Goal: Find contact information: Find contact information

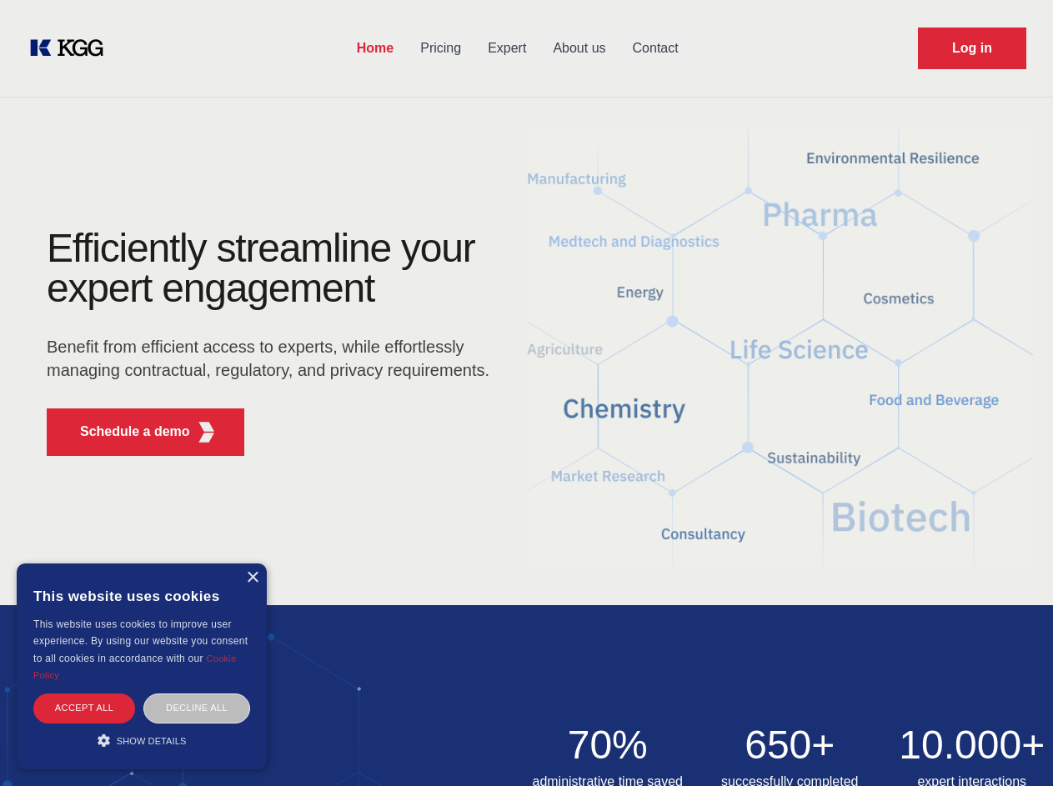
click at [526, 393] on div "Efficiently streamline your expert engagement Benefit from efficient access to …" at bounding box center [273, 348] width 507 height 241
click at [125, 432] on p "Schedule a demo" at bounding box center [135, 432] width 110 height 20
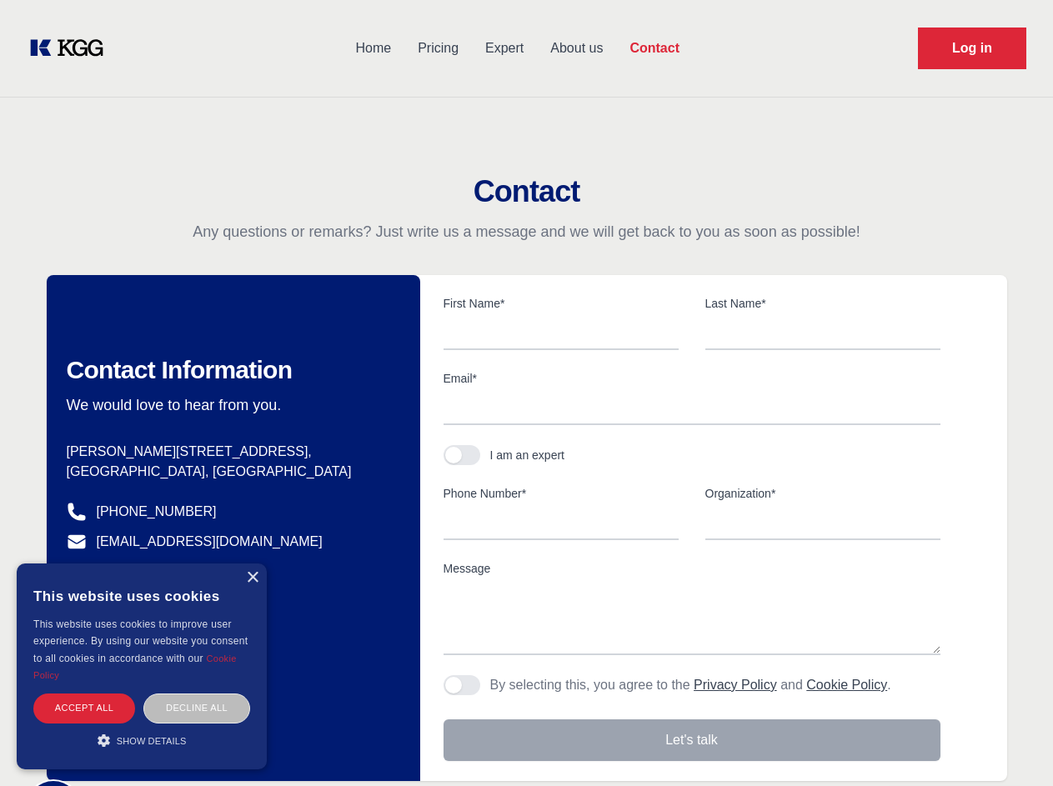
click at [252, 578] on div "× This website uses cookies This website uses cookies to improve user experienc…" at bounding box center [142, 667] width 250 height 206
click at [84, 708] on div "Accept all" at bounding box center [84, 708] width 102 height 29
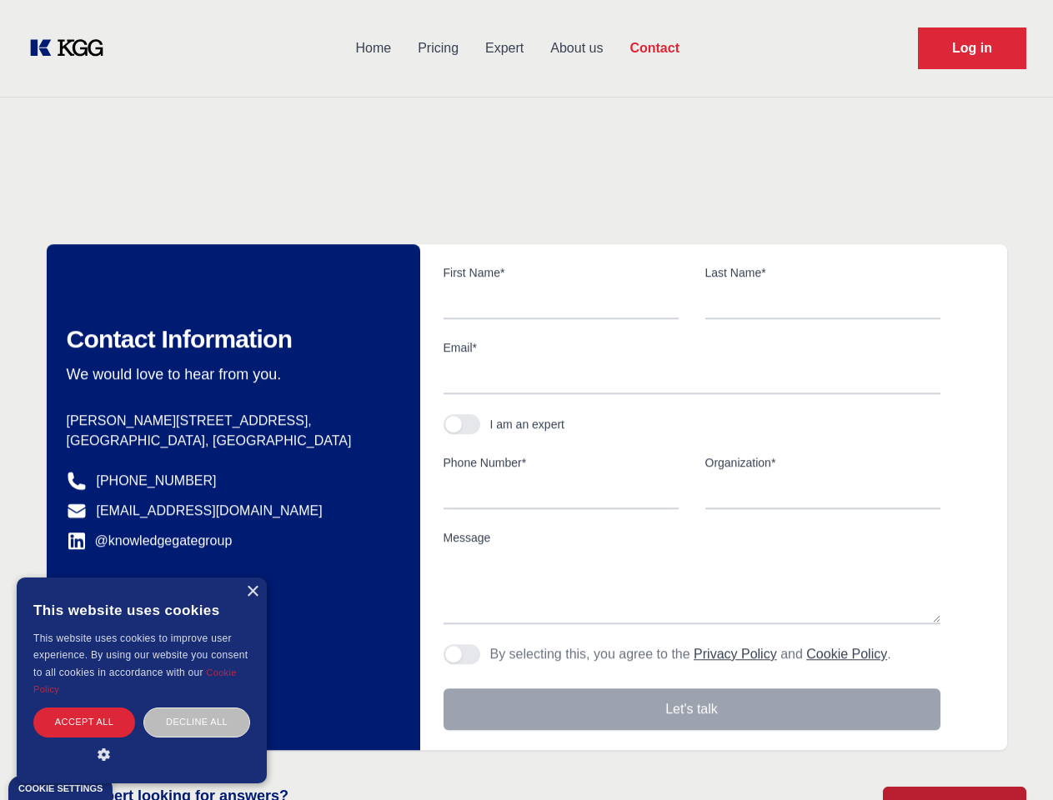
click at [197, 708] on div "Decline all" at bounding box center [196, 722] width 107 height 29
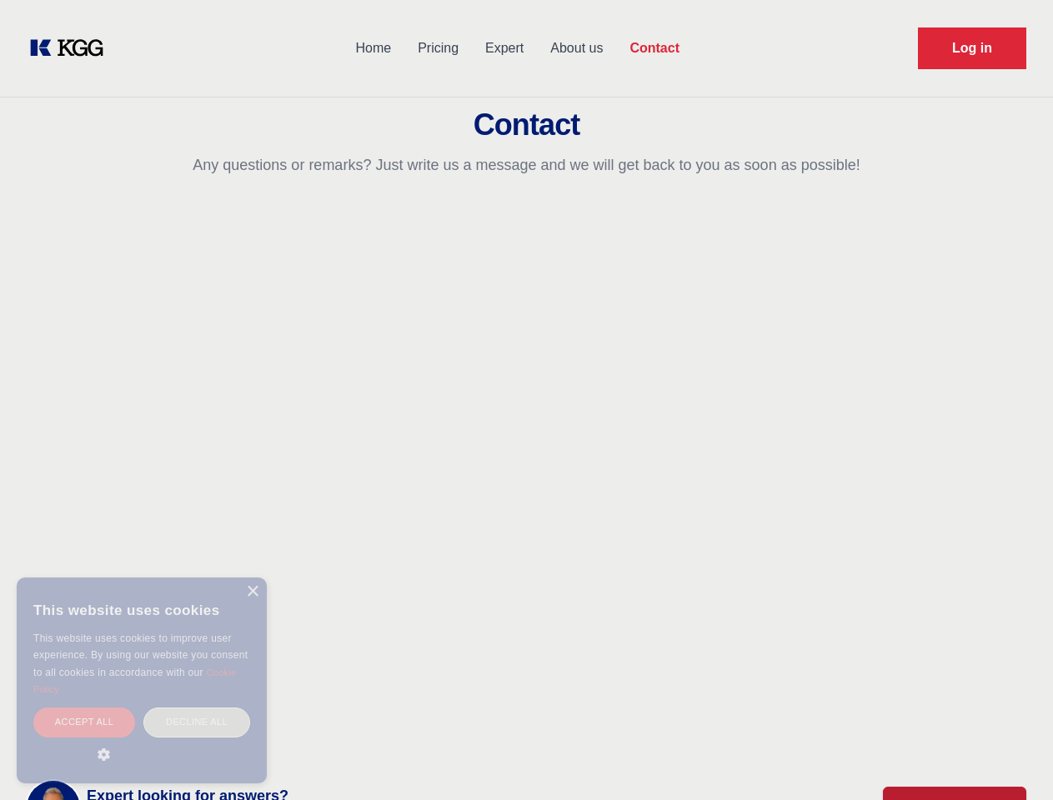
click at [142, 740] on main "Contact Any questions or remarks? Just write us a message and we will get back …" at bounding box center [526, 434] width 1053 height 868
